Goal: Task Accomplishment & Management: Complete application form

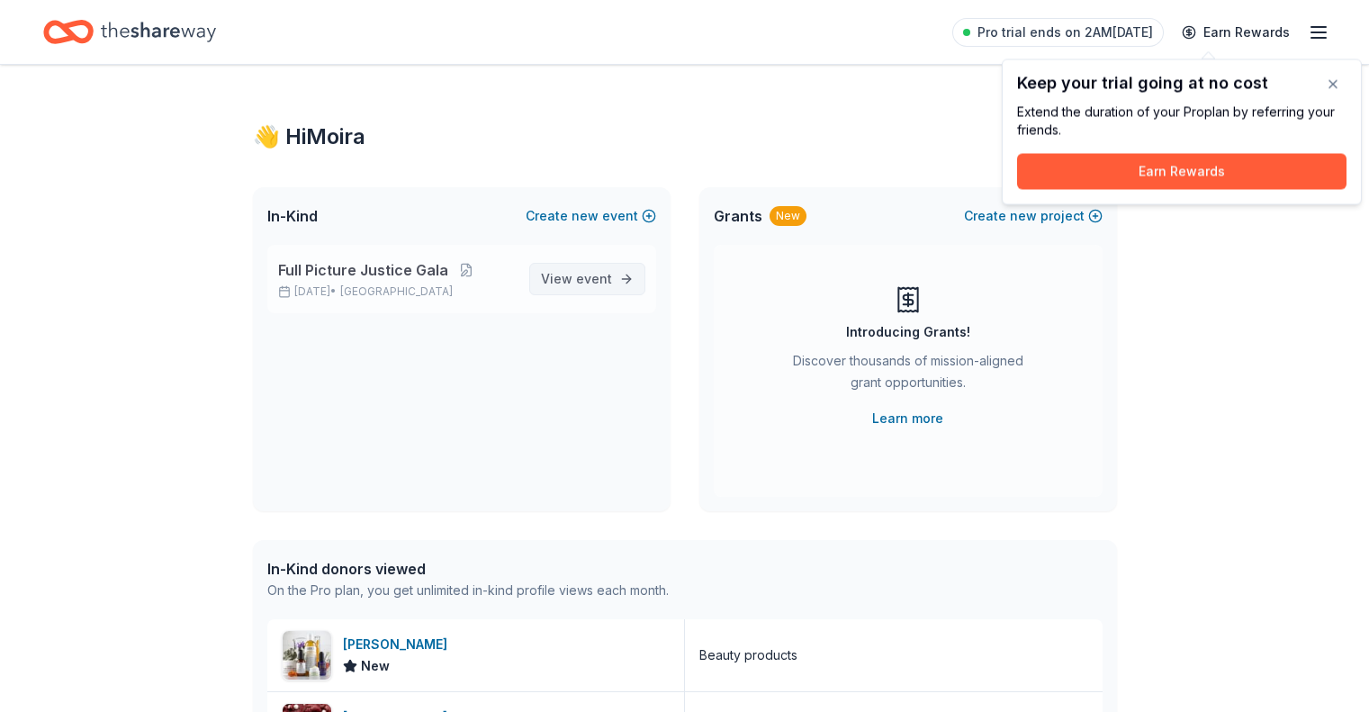
click at [571, 278] on span "View event" at bounding box center [576, 279] width 71 height 22
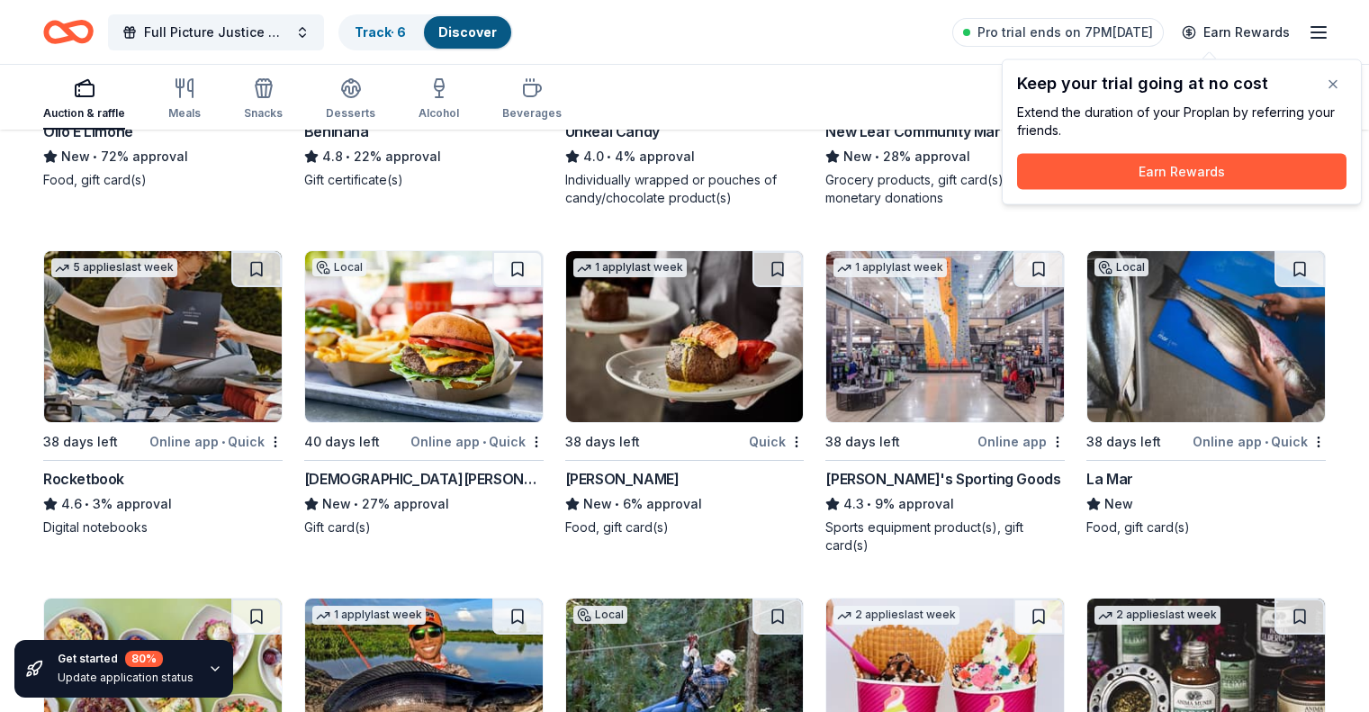
scroll to position [6930, 0]
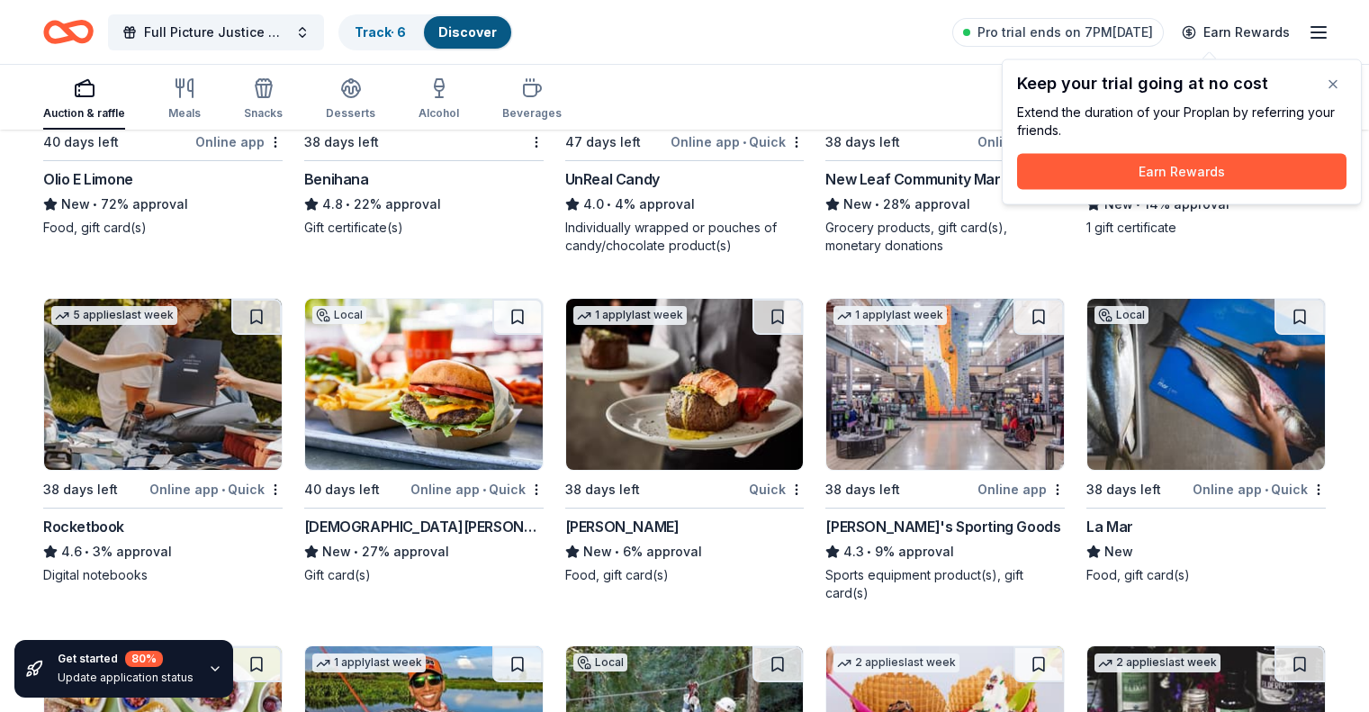
click at [1164, 377] on img at bounding box center [1207, 384] width 238 height 171
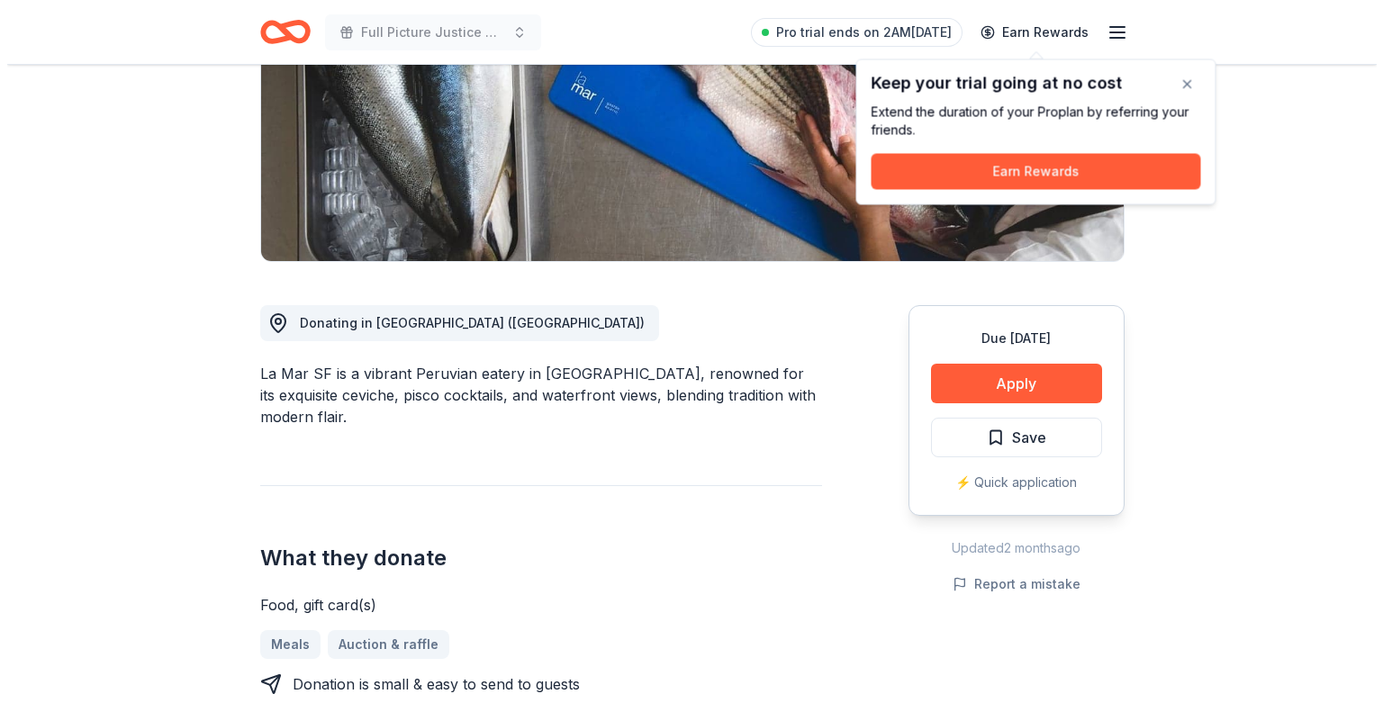
scroll to position [286, 0]
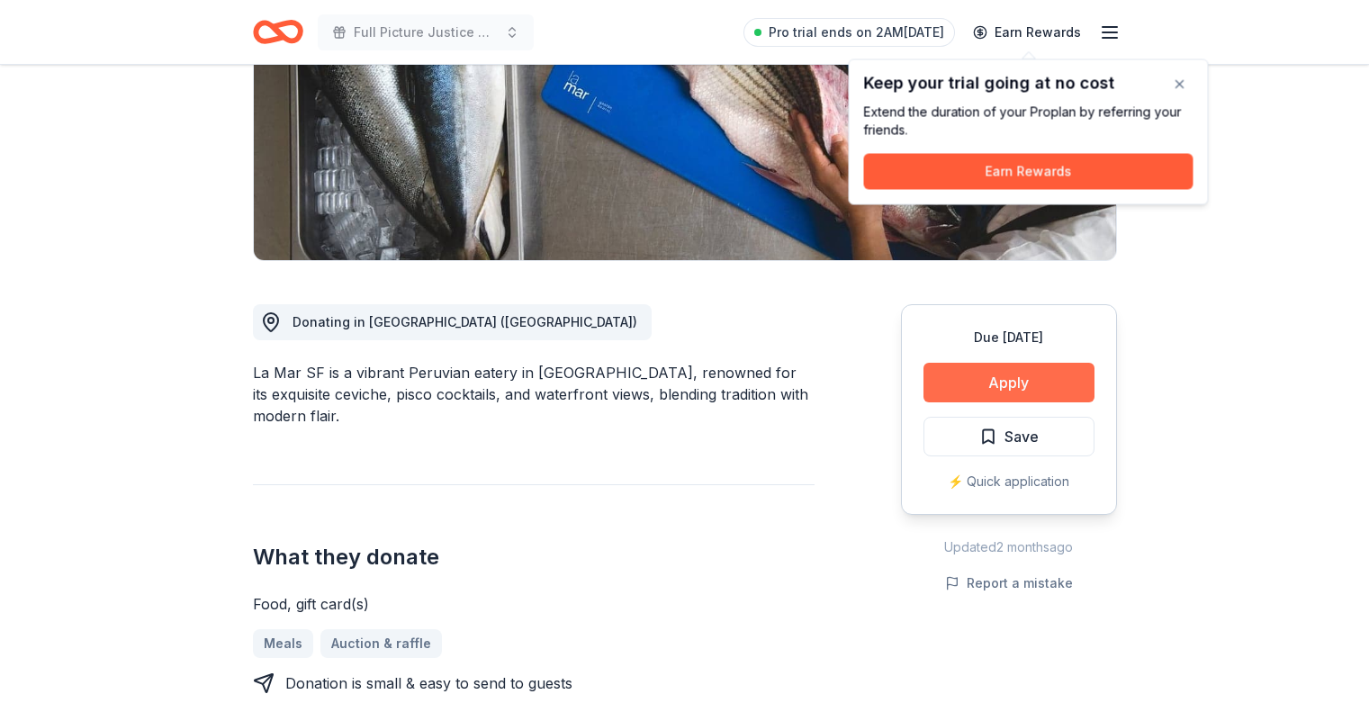
click at [1007, 380] on button "Apply" at bounding box center [1009, 383] width 171 height 40
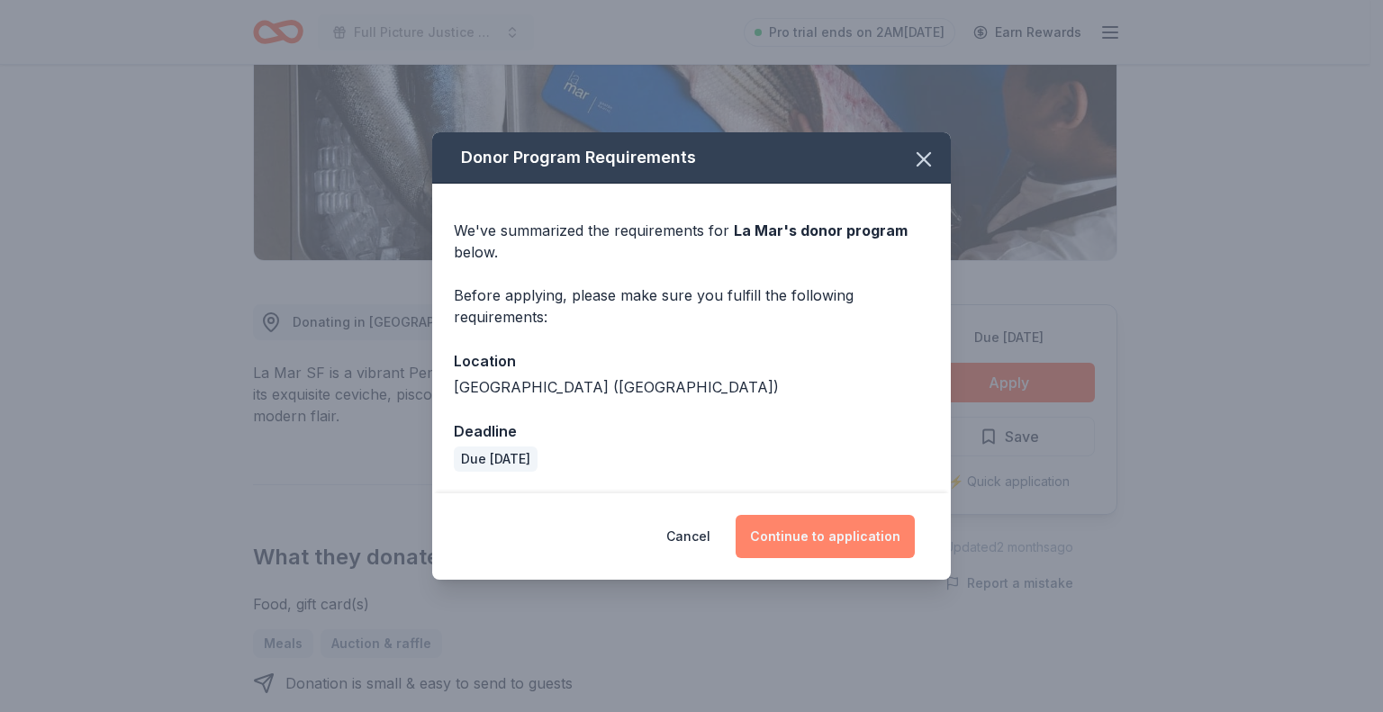
click at [839, 535] on button "Continue to application" at bounding box center [825, 536] width 179 height 43
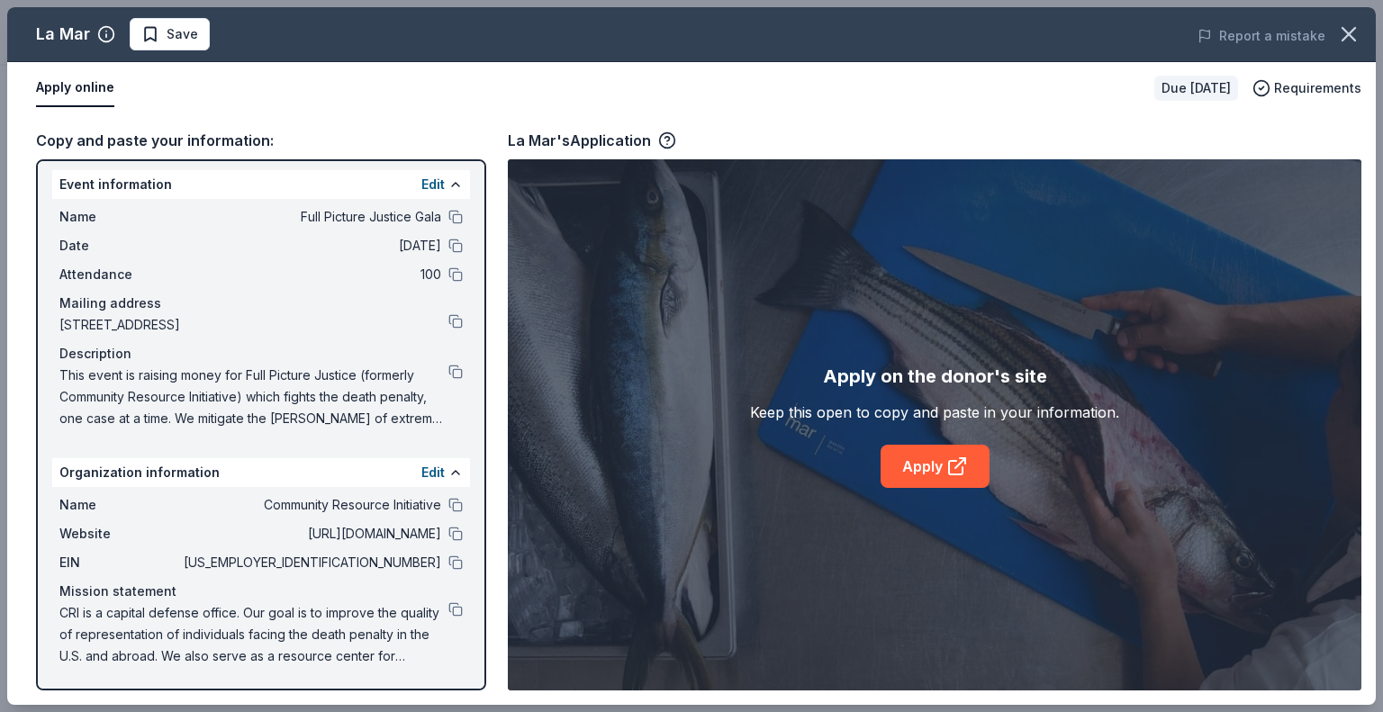
scroll to position [0, 0]
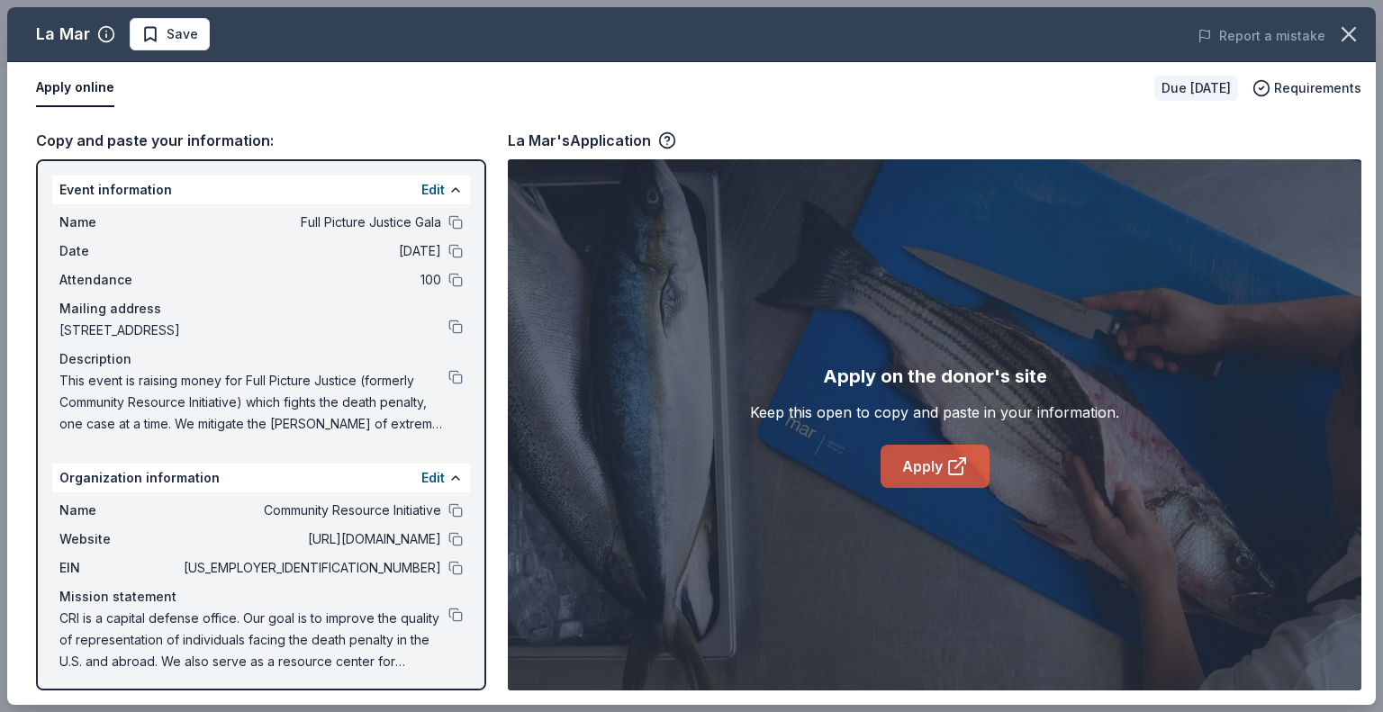
click at [938, 464] on link "Apply" at bounding box center [935, 466] width 109 height 43
